Goal: Transaction & Acquisition: Purchase product/service

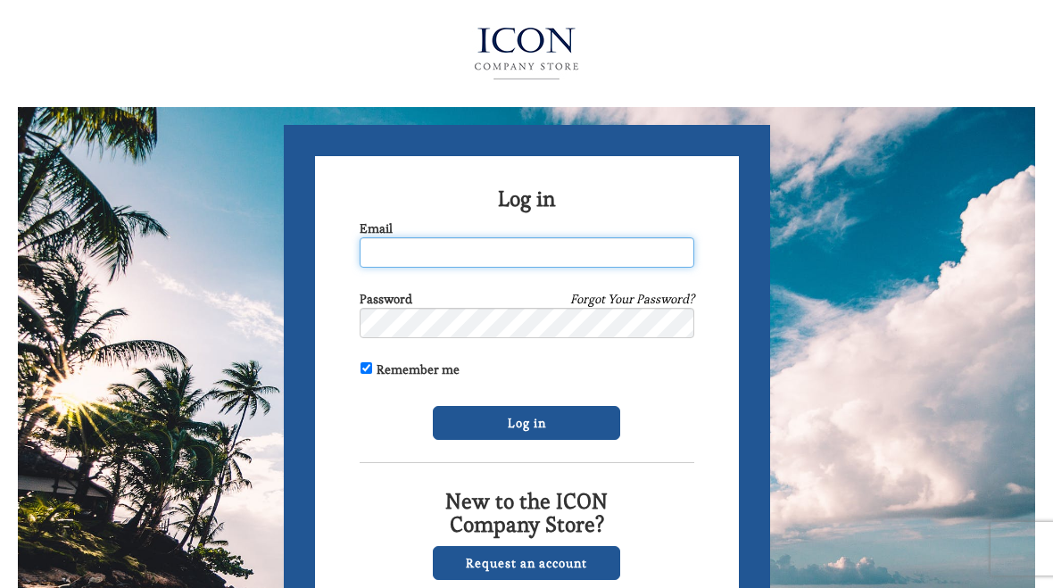
click at [377, 242] on input "Email" at bounding box center [527, 252] width 335 height 30
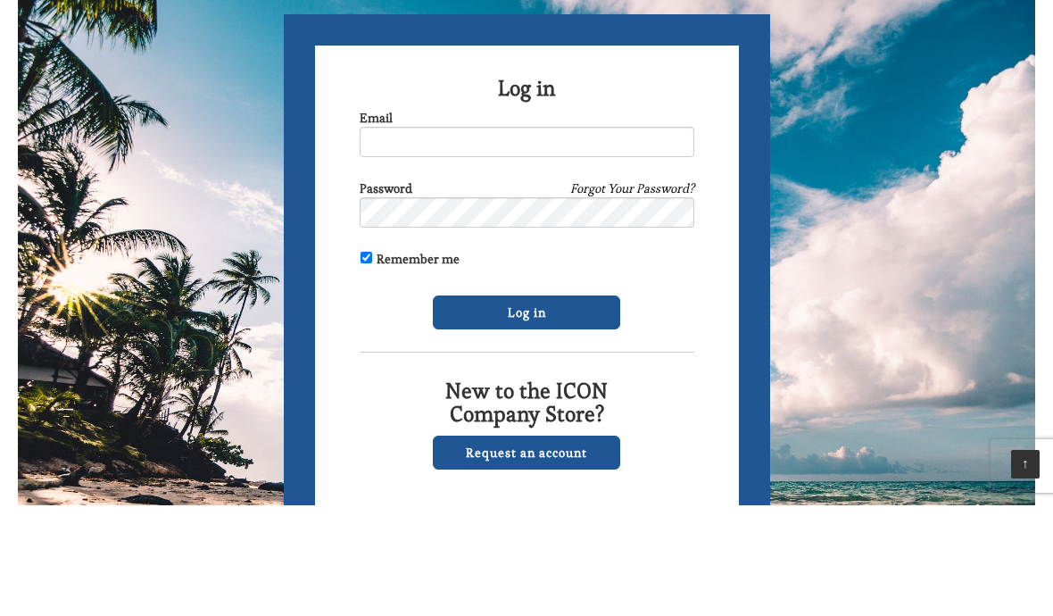
type input "[EMAIL_ADDRESS][DOMAIN_NAME]"
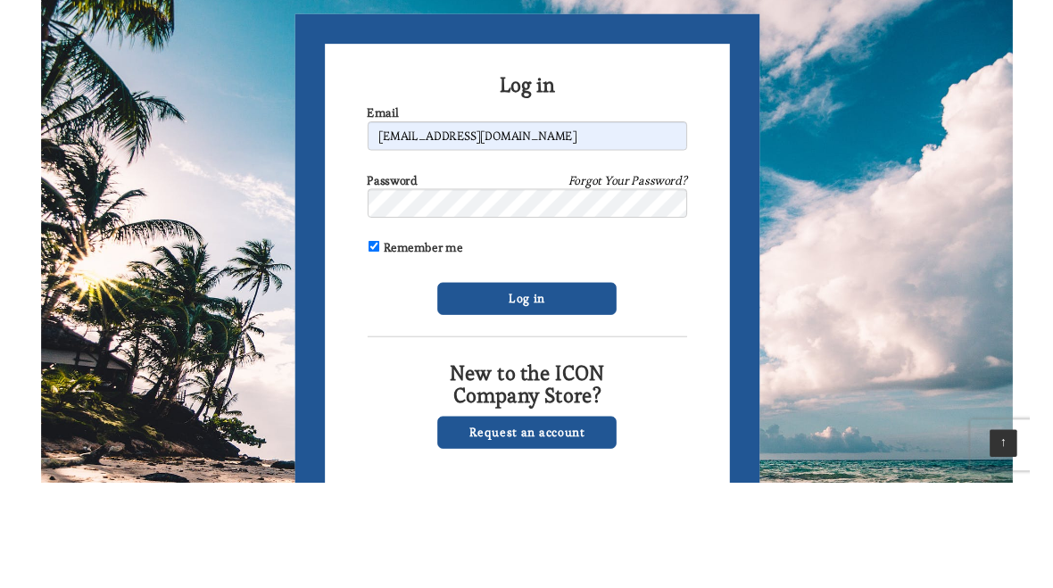
scroll to position [111, 0]
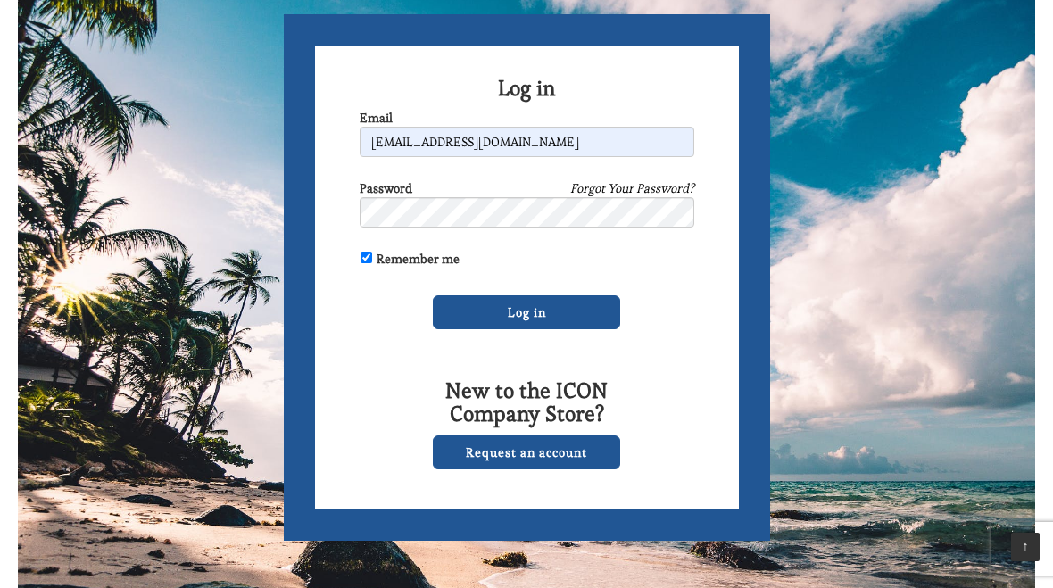
click at [595, 314] on input "Log in" at bounding box center [526, 312] width 187 height 34
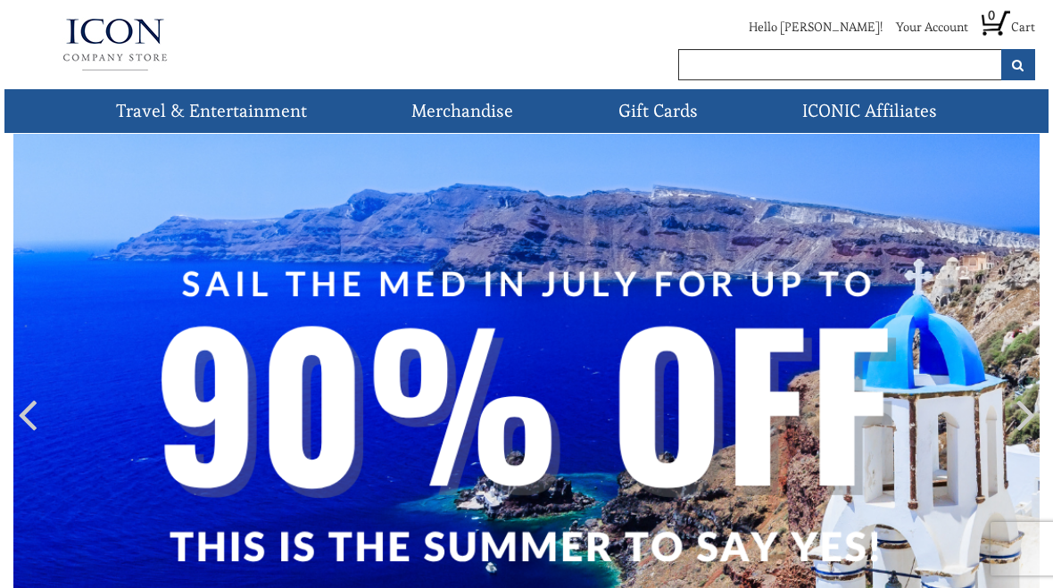
click at [0, 0] on link "Cruises" at bounding box center [0, 0] width 0 height 0
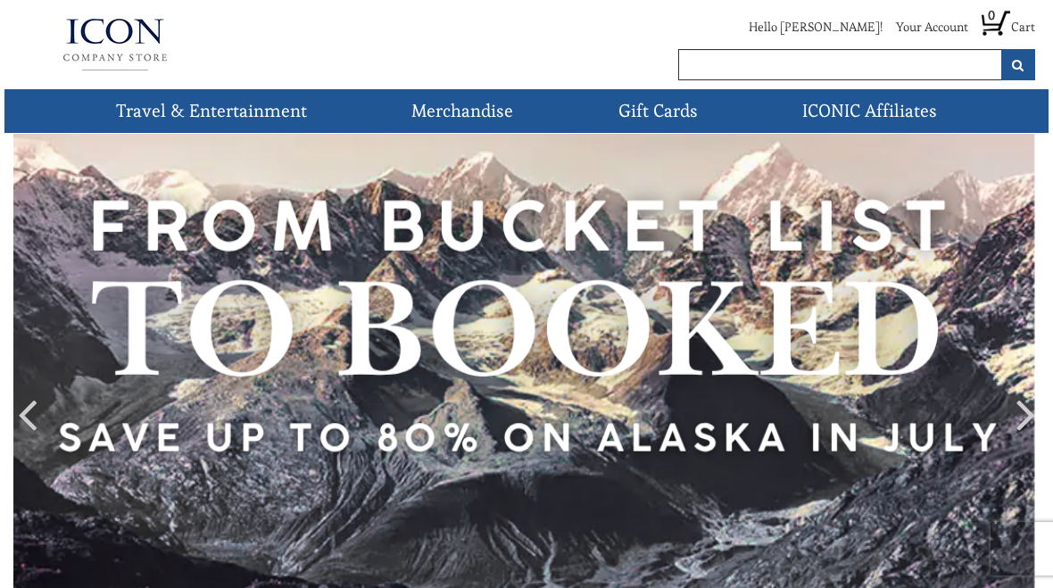
click at [710, 518] on img at bounding box center [526, 419] width 1027 height 570
click at [135, 33] on img at bounding box center [115, 44] width 195 height 71
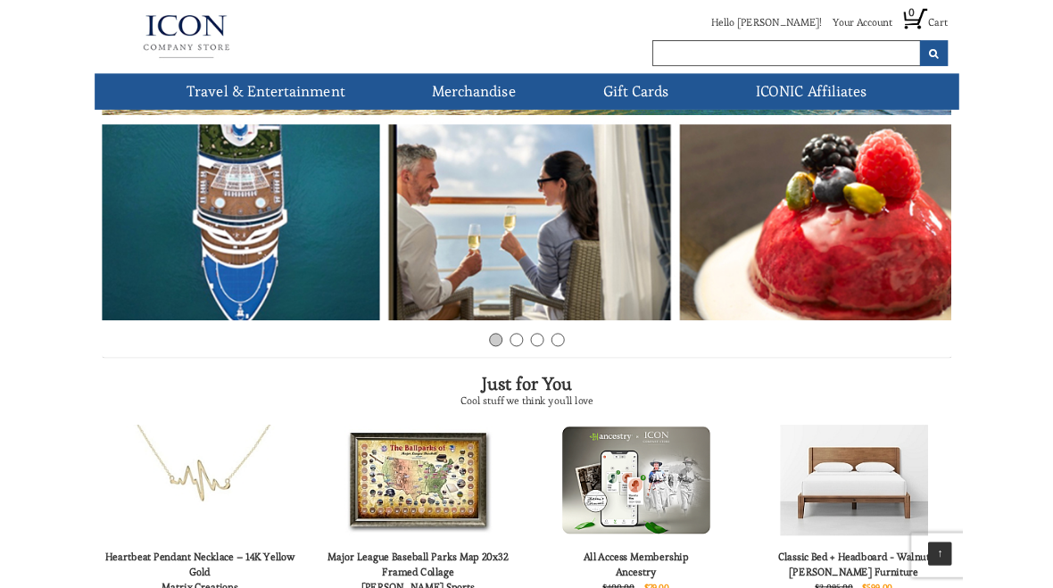
scroll to position [309, 0]
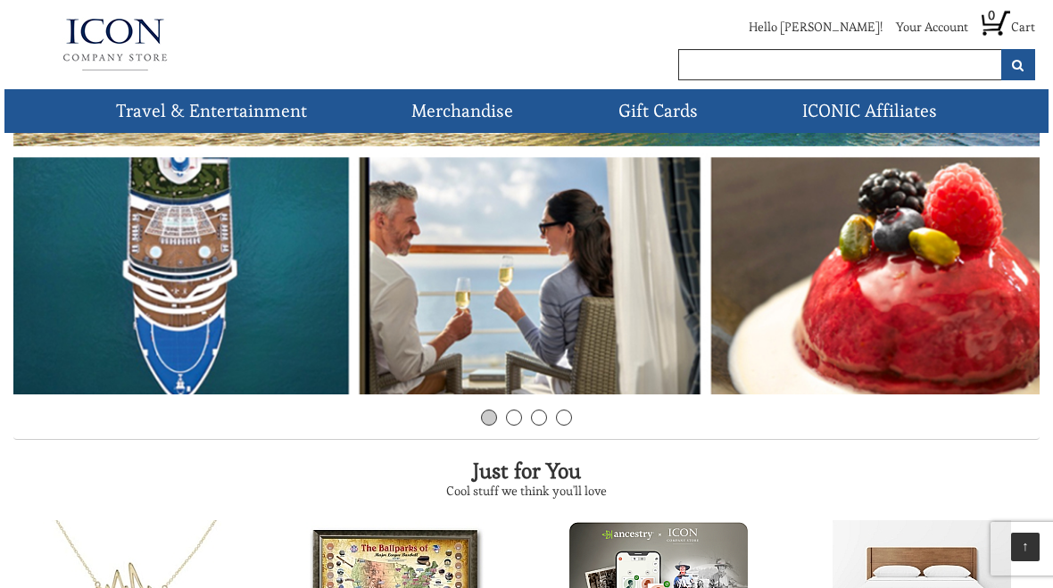
click at [0, 0] on link "Cruises" at bounding box center [0, 0] width 0 height 0
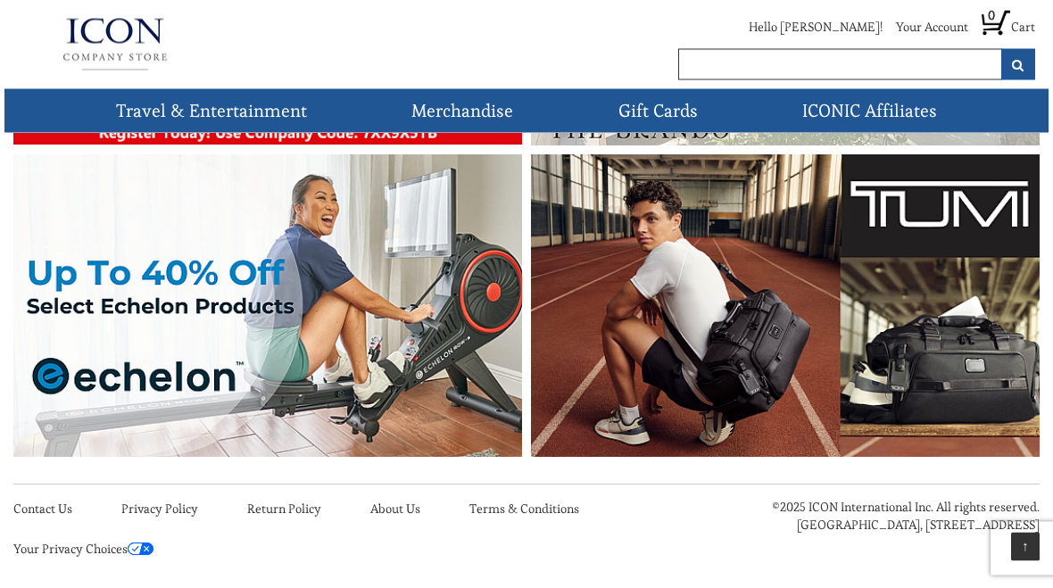
scroll to position [1239, 0]
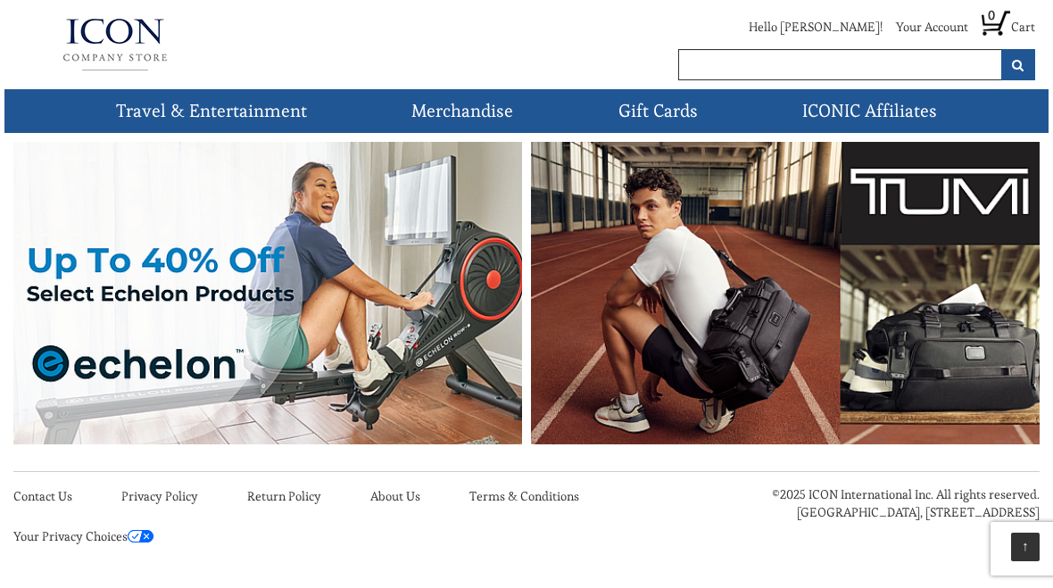
click at [104, 37] on img at bounding box center [115, 44] width 195 height 71
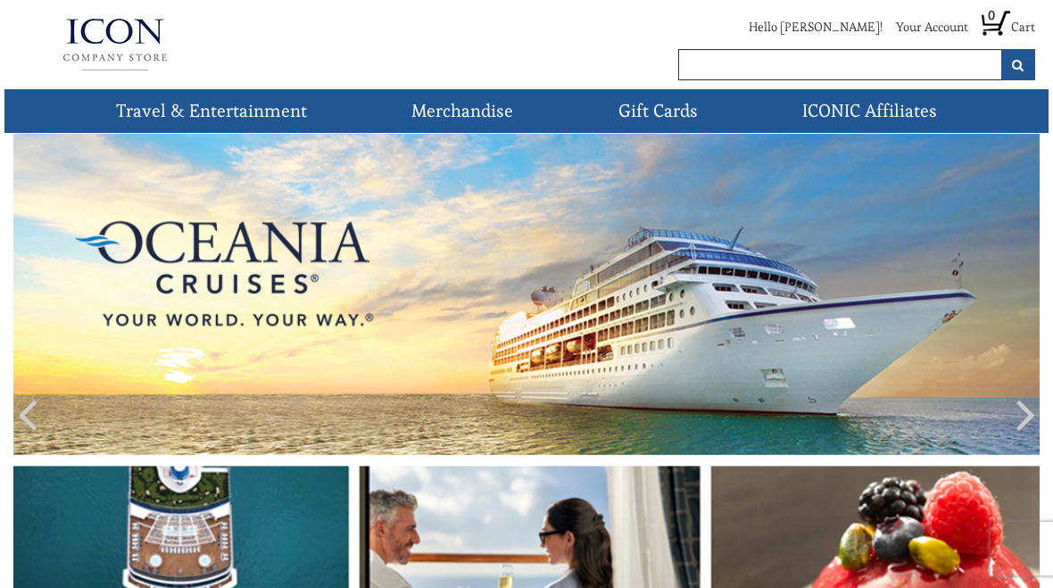
click at [438, 313] on img at bounding box center [526, 419] width 1027 height 570
